Goal: Check status: Check status

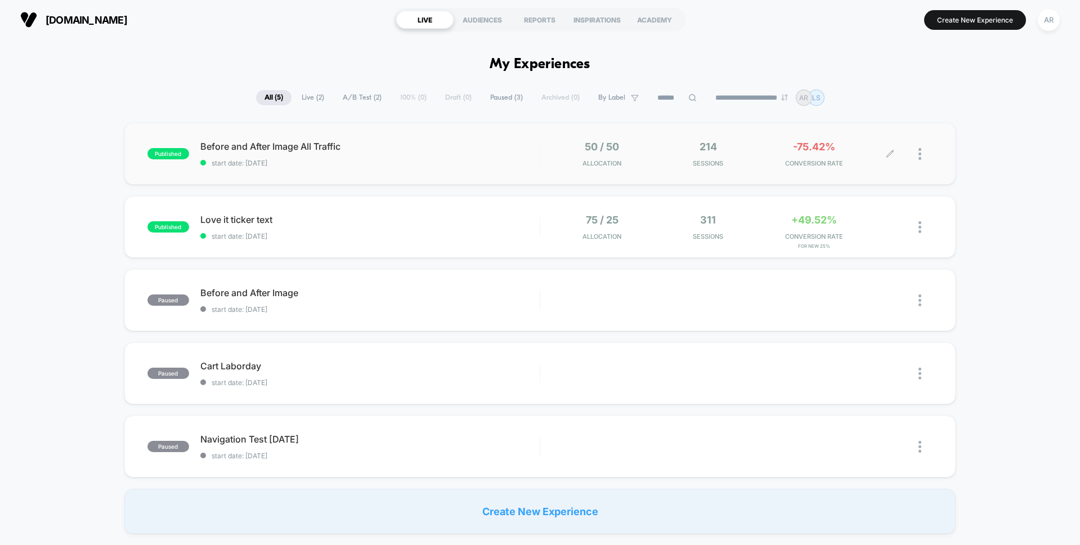
click at [688, 156] on div "214 Sessions" at bounding box center [708, 154] width 101 height 26
